Goal: Task Accomplishment & Management: Complete application form

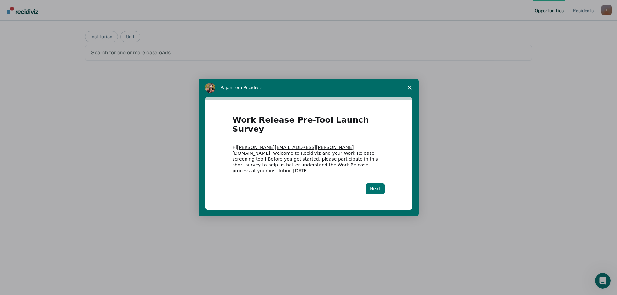
click at [374, 183] on button "Next" at bounding box center [375, 188] width 19 height 11
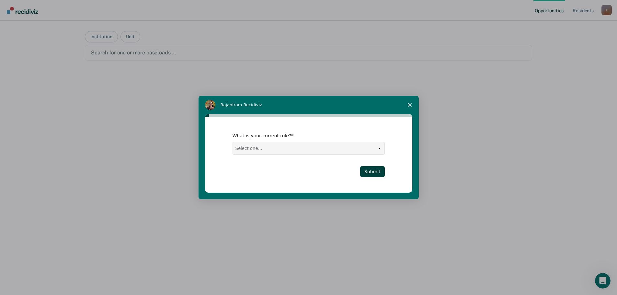
click at [378, 147] on select "Select one... Case Manager FUM Assistant [PERSON_NAME] [PERSON_NAME]" at bounding box center [309, 148] width 152 height 12
select select "Assistant Warden"
click at [233, 142] on select "Select one... Case Manager FUM Assistant [PERSON_NAME] [PERSON_NAME]" at bounding box center [309, 148] width 152 height 12
click at [368, 170] on button "Submit" at bounding box center [372, 171] width 25 height 11
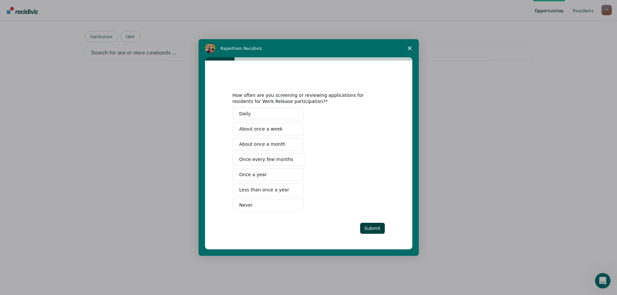
click at [255, 129] on span "About once a week" at bounding box center [260, 129] width 43 height 7
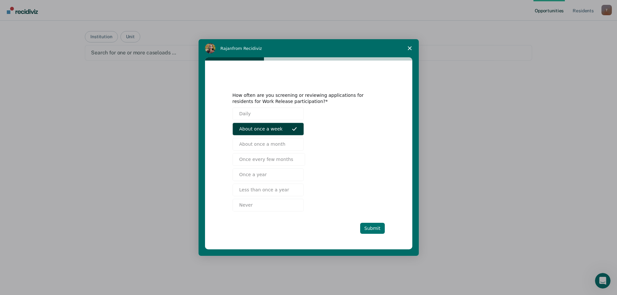
click at [374, 232] on button "Submit" at bounding box center [372, 228] width 25 height 11
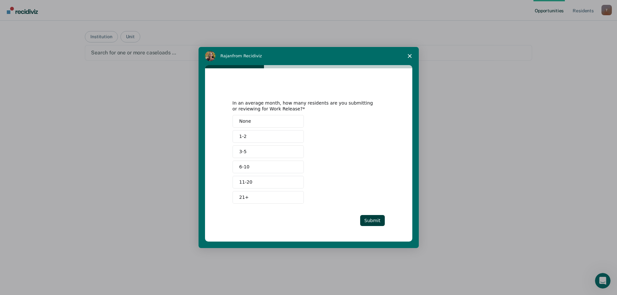
click at [252, 183] on button "11-20" at bounding box center [268, 182] width 71 height 13
click at [371, 217] on button "Submit" at bounding box center [372, 220] width 25 height 11
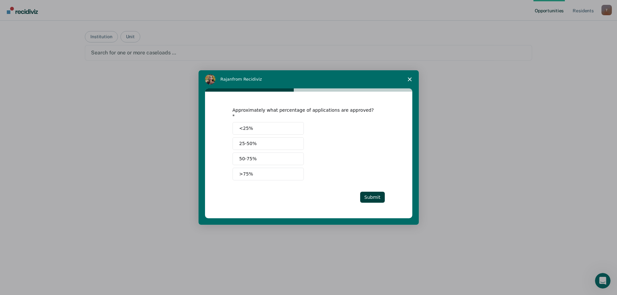
click at [258, 142] on button "25-50%" at bounding box center [268, 143] width 71 height 13
click at [373, 194] on button "Submit" at bounding box center [372, 197] width 25 height 11
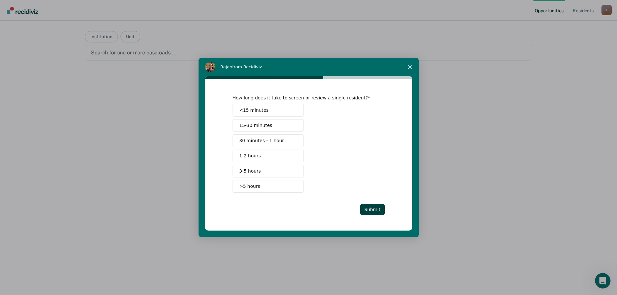
click at [252, 112] on span "<15 minutes" at bounding box center [253, 110] width 29 height 7
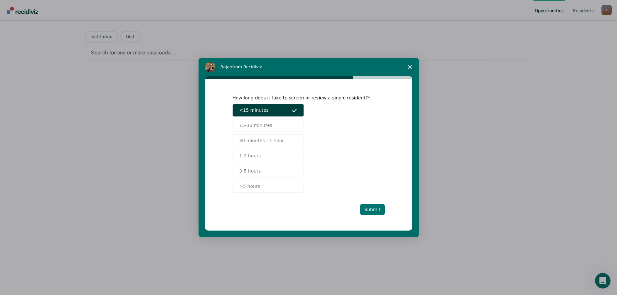
click at [370, 208] on button "Submit" at bounding box center [372, 209] width 25 height 11
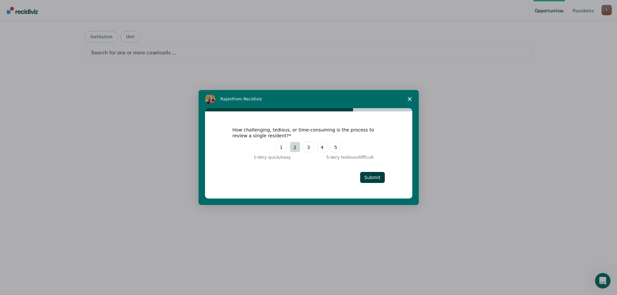
click at [296, 149] on button "2" at bounding box center [295, 147] width 10 height 10
click at [373, 176] on button "Submit" at bounding box center [372, 177] width 25 height 11
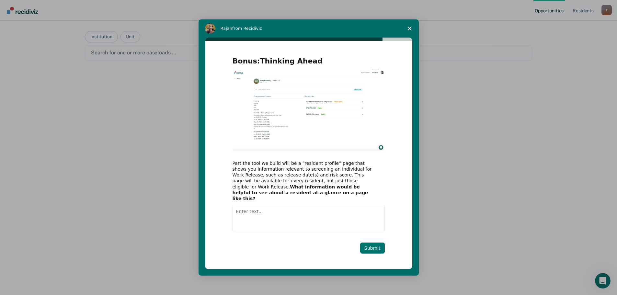
click at [372, 244] on button "Submit" at bounding box center [372, 248] width 25 height 11
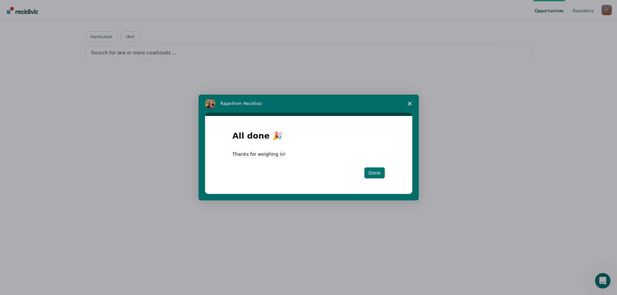
click at [377, 174] on button "Done" at bounding box center [374, 172] width 20 height 11
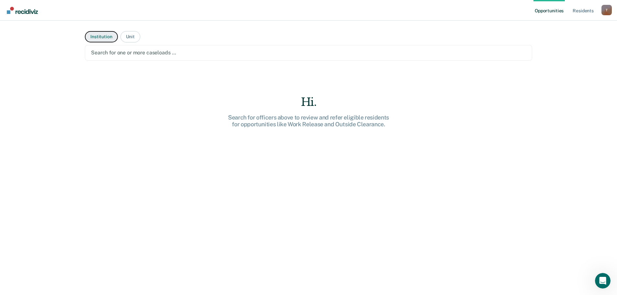
click at [92, 33] on button "Institution" at bounding box center [101, 36] width 33 height 11
click at [153, 54] on div at bounding box center [308, 52] width 435 height 7
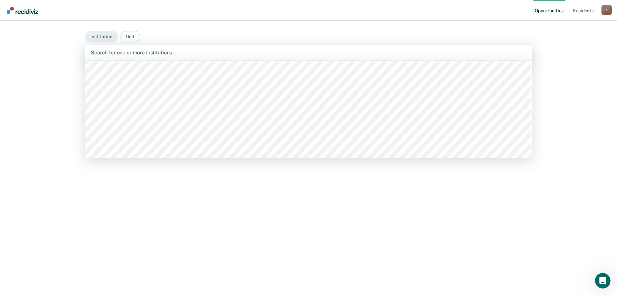
scroll to position [4631, 0]
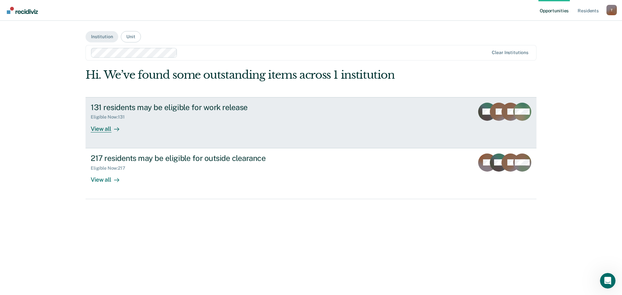
click at [99, 132] on div "View all" at bounding box center [109, 126] width 36 height 13
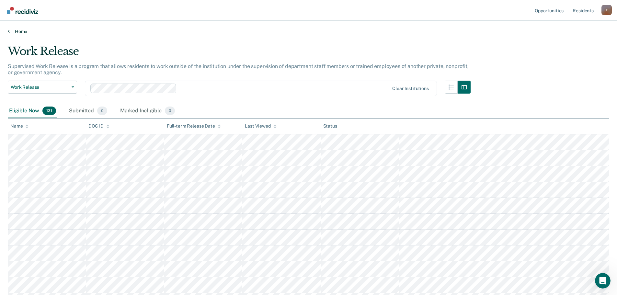
click at [20, 32] on link "Home" at bounding box center [308, 31] width 601 height 6
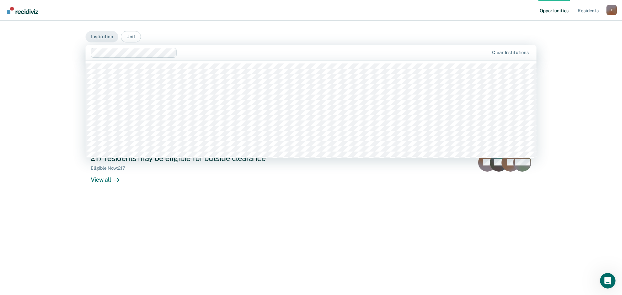
click at [190, 53] on div at bounding box center [334, 52] width 309 height 7
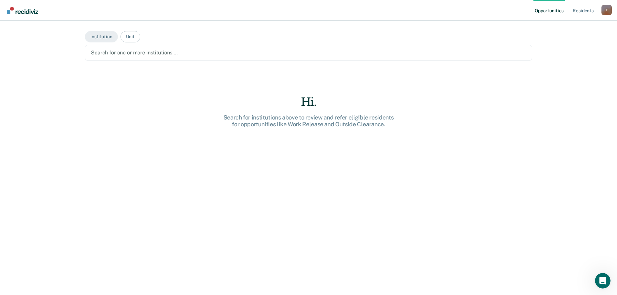
click at [136, 52] on div at bounding box center [308, 52] width 435 height 7
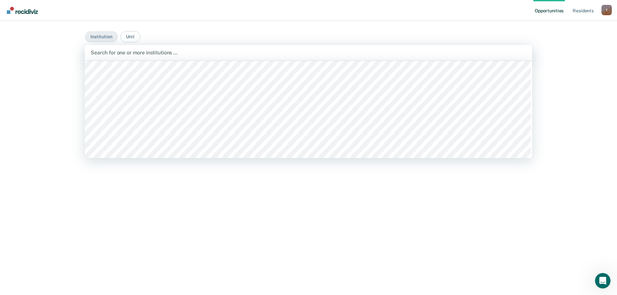
scroll to position [4923, 0]
click at [488, 56] on div at bounding box center [309, 52] width 436 height 7
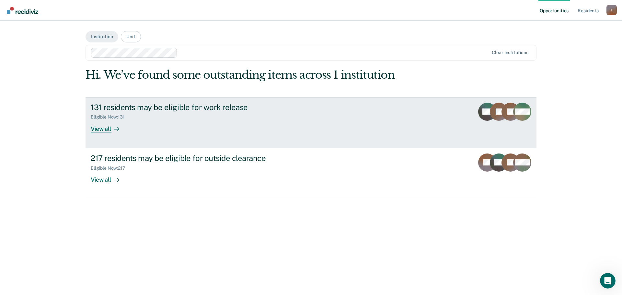
click at [102, 128] on div "View all" at bounding box center [109, 126] width 36 height 13
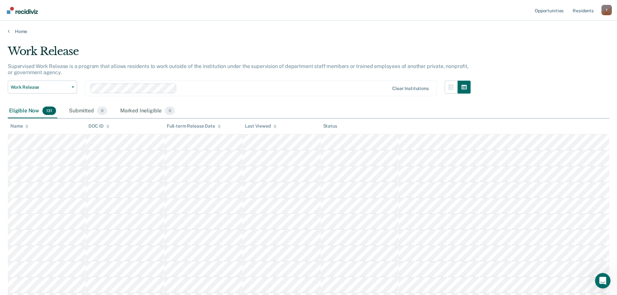
click at [607, 10] on div "T" at bounding box center [606, 10] width 10 height 10
click at [577, 10] on link "Resident s" at bounding box center [583, 10] width 24 height 21
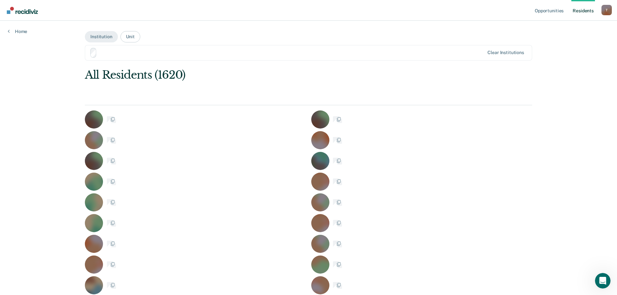
click at [577, 10] on link "Resident s" at bounding box center [583, 10] width 24 height 21
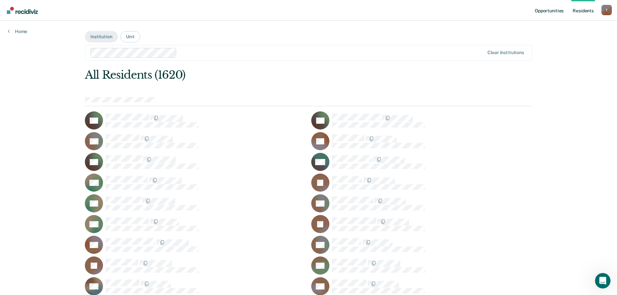
click at [554, 9] on link "Opportunities" at bounding box center [548, 10] width 31 height 21
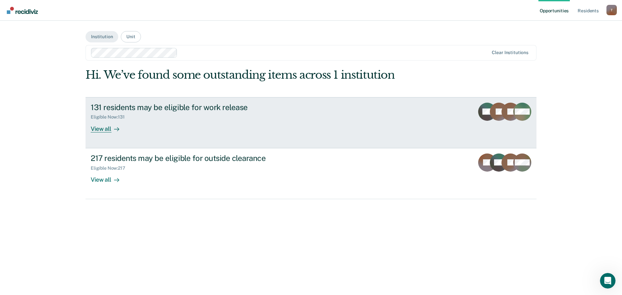
click at [105, 129] on div "View all" at bounding box center [109, 126] width 36 height 13
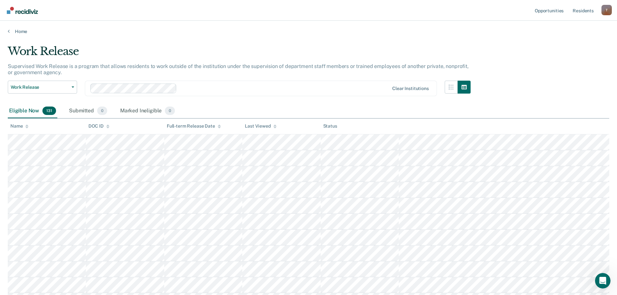
click at [611, 8] on div "T" at bounding box center [606, 10] width 10 height 10
click at [564, 43] on link "Log Out" at bounding box center [580, 43] width 52 height 6
